Goal: Information Seeking & Learning: Check status

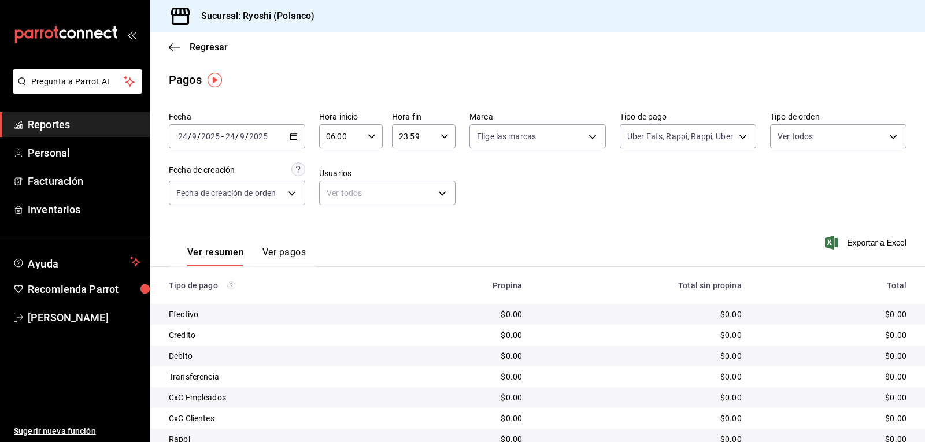
click at [290, 136] on \(Stroke\) "button" at bounding box center [293, 137] width 7 height 6
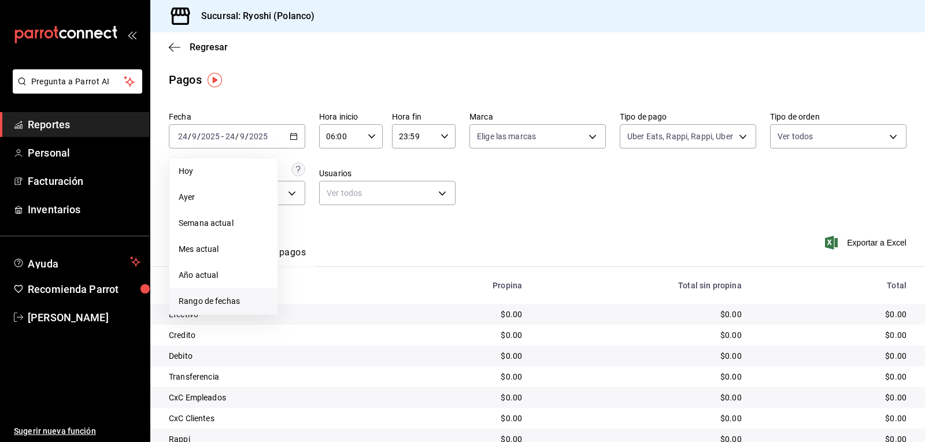
click at [235, 299] on span "Rango de fechas" at bounding box center [224, 302] width 90 height 12
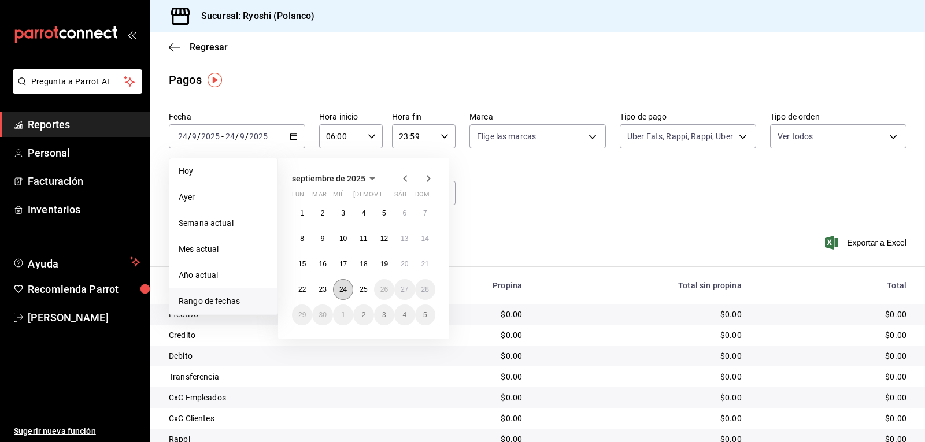
click at [346, 290] on abbr "24" at bounding box center [344, 290] width 8 height 8
click at [360, 289] on button "25" at bounding box center [363, 289] width 20 height 21
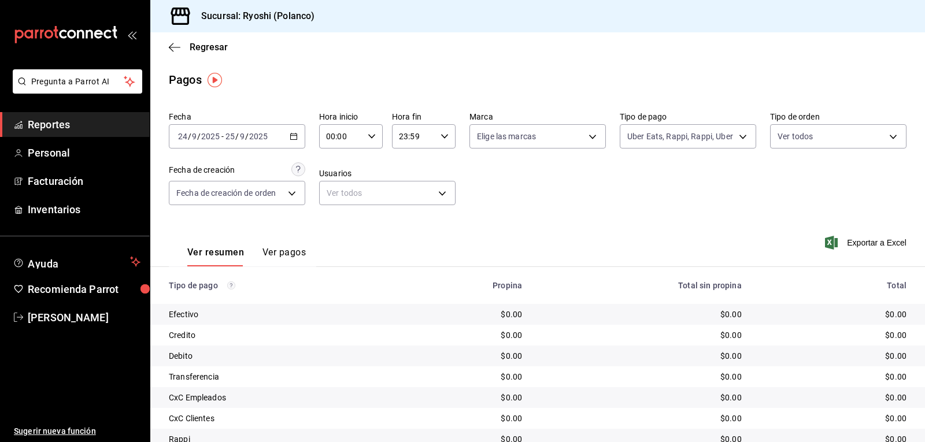
click at [368, 136] on icon "button" at bounding box center [372, 136] width 8 height 8
click at [334, 187] on span "05" at bounding box center [333, 188] width 13 height 9
type input "05:00"
click at [739, 135] on div at bounding box center [462, 221] width 925 height 442
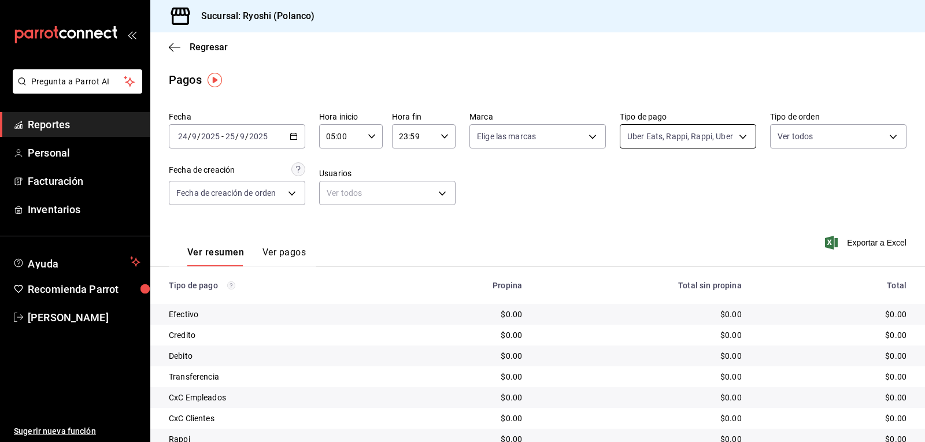
click at [739, 137] on body "Pregunta a Parrot AI Reportes Personal Facturación Inventarios Ayuda Recomienda…" at bounding box center [462, 221] width 925 height 442
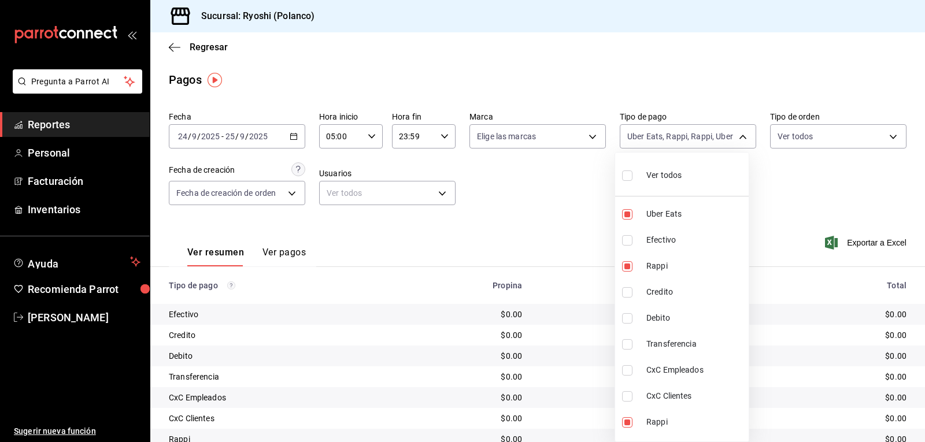
click at [630, 179] on input "checkbox" at bounding box center [627, 176] width 10 height 10
checkbox input "true"
type input "05751dd8-6818-4a8c-b9fb-c7f7071b72fb,789b4605-08e0-4dfe-9865-94468e2c17aa,03400…"
checkbox input "true"
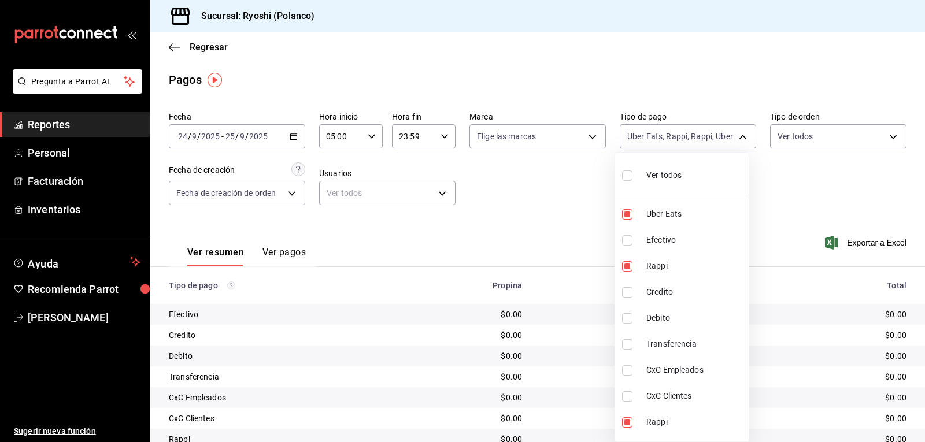
checkbox input "true"
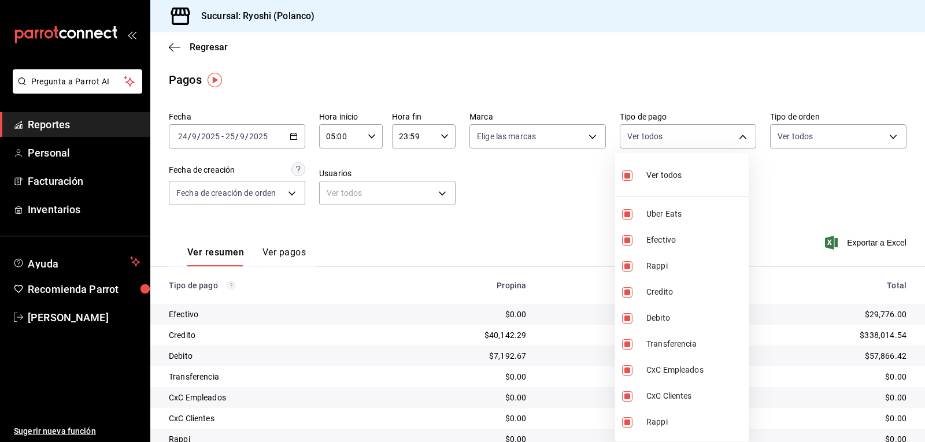
click at [596, 185] on div at bounding box center [462, 221] width 925 height 442
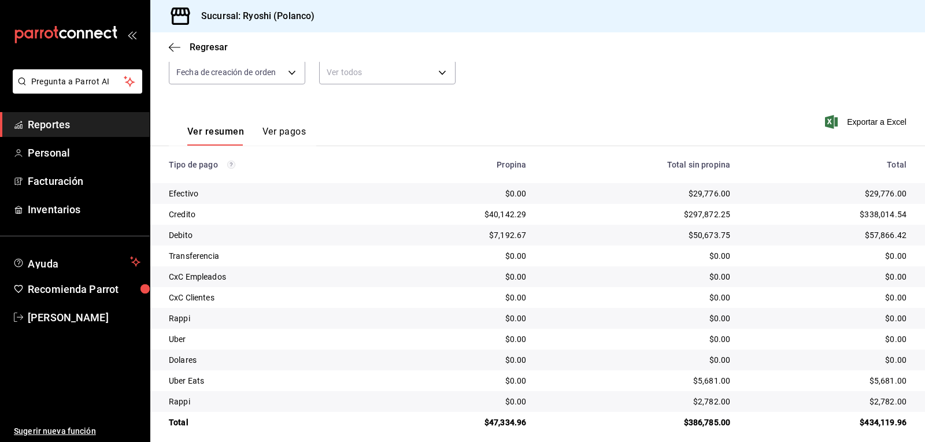
scroll to position [131, 0]
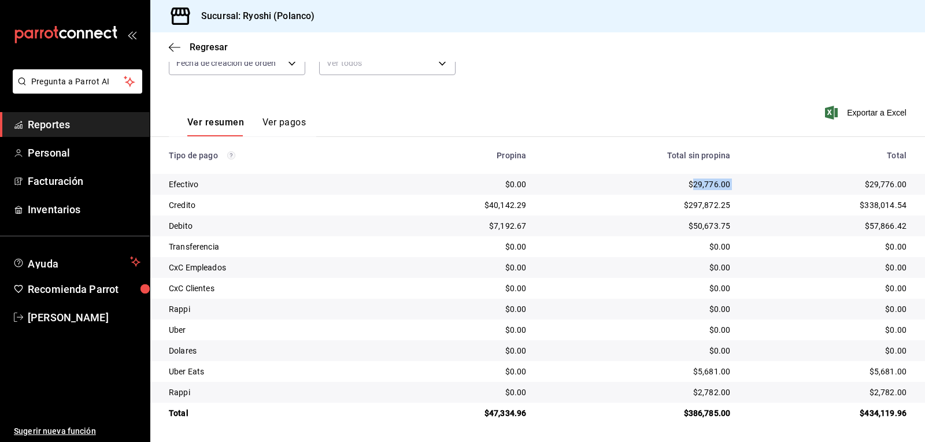
drag, startPoint x: 685, startPoint y: 183, endPoint x: 740, endPoint y: 183, distance: 54.9
click at [740, 183] on tr "Efectivo $0.00 $29,776.00 $29,776.00" at bounding box center [537, 184] width 775 height 21
copy div "29,776.00"
